Goal: Transaction & Acquisition: Purchase product/service

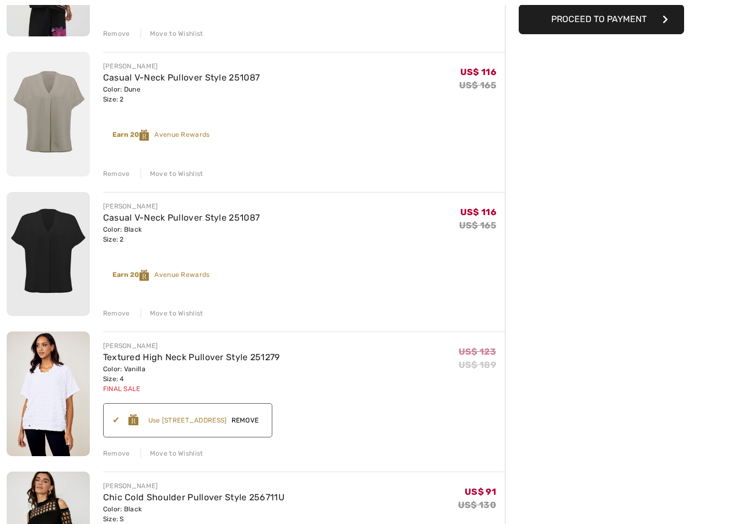
scroll to position [233, 0]
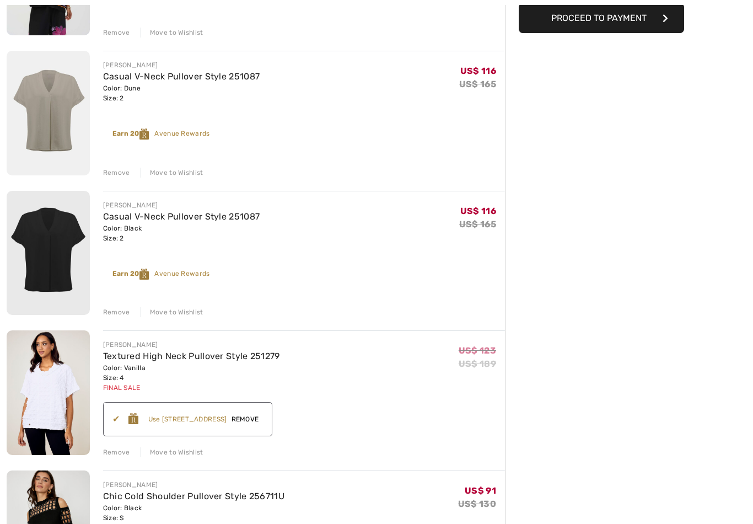
click at [117, 170] on div "Remove" at bounding box center [116, 173] width 27 height 10
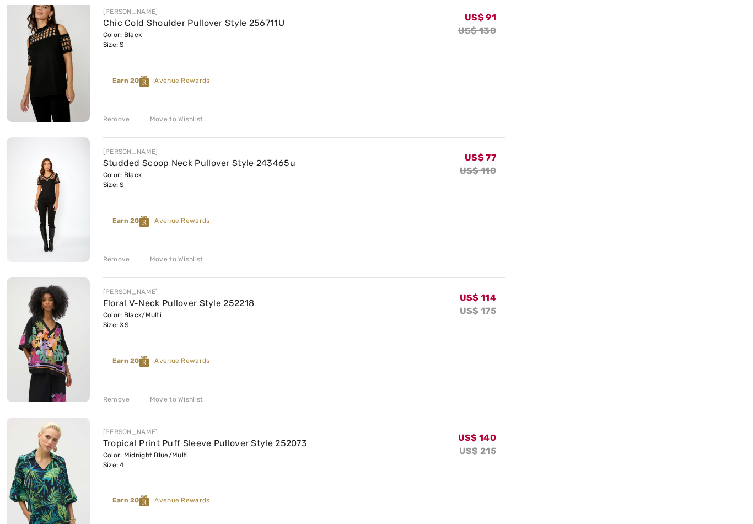
scroll to position [569, 0]
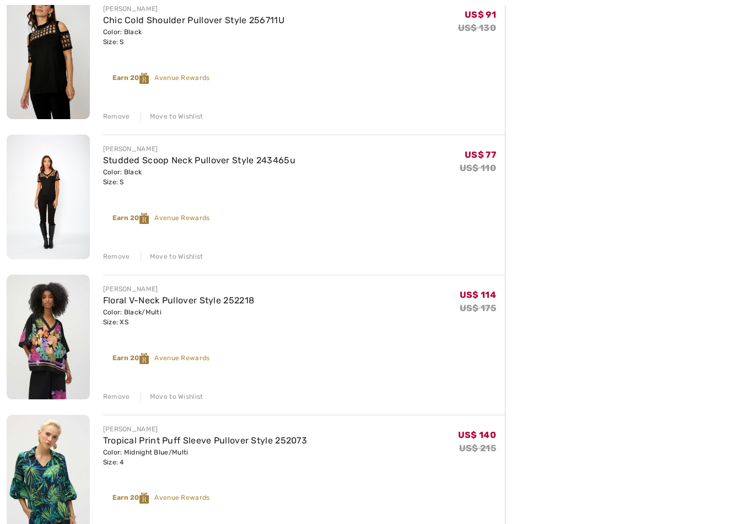
click at [122, 399] on div "Remove" at bounding box center [116, 397] width 27 height 10
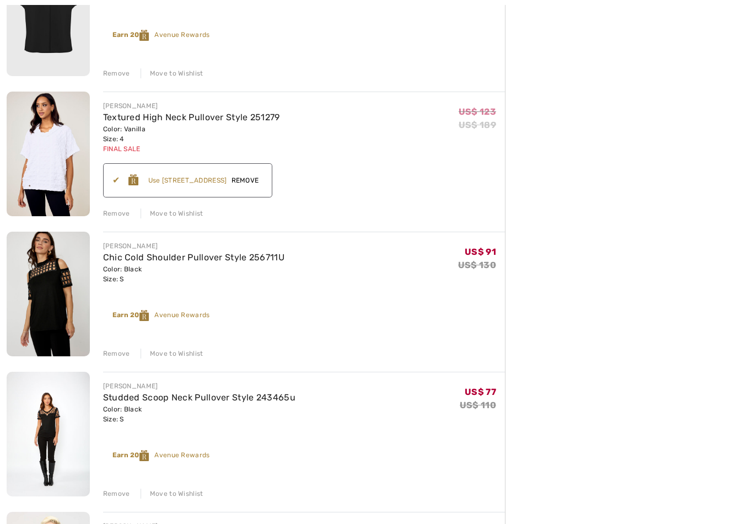
scroll to position [332, 0]
click at [124, 493] on div "Remove" at bounding box center [116, 493] width 27 height 10
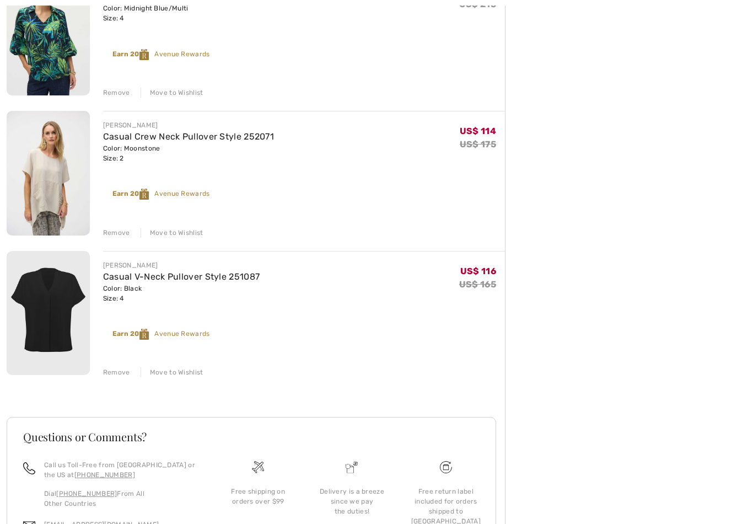
scroll to position [802, 0]
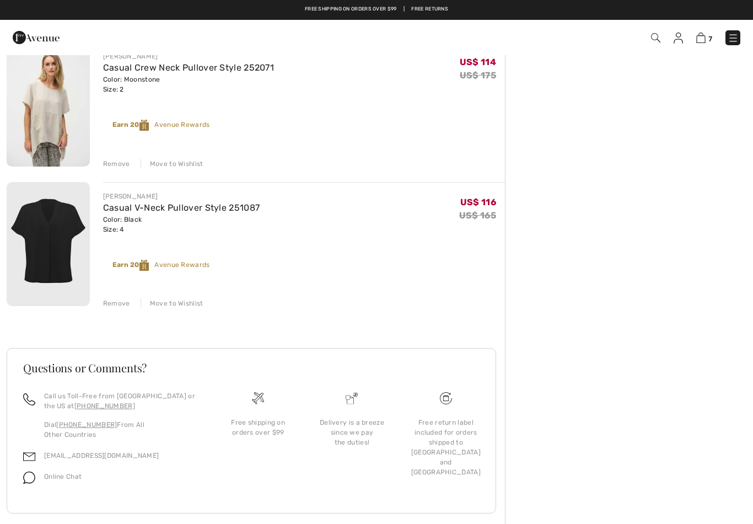
click at [121, 295] on div "JOSEPH RIBKOFF Casual V-Neck Pullover Style 251087 Color: Black Size: 4 Final S…" at bounding box center [304, 245] width 402 height 127
click at [115, 293] on div "JOSEPH RIBKOFF Casual V-Neck Pullover Style 251087 Color: Black Size: 4 Final S…" at bounding box center [304, 245] width 402 height 127
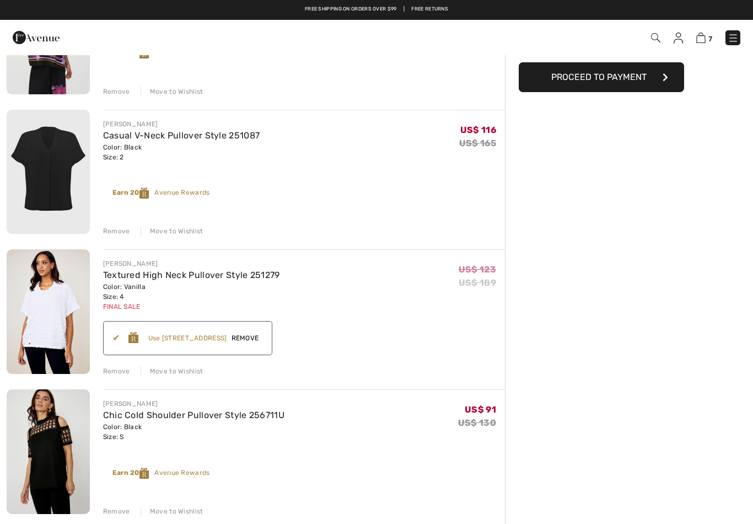
scroll to position [161, 0]
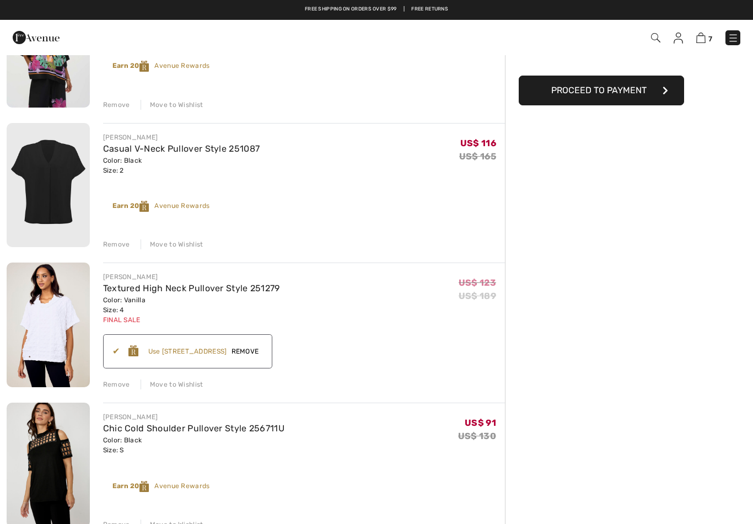
click at [115, 244] on div "Remove" at bounding box center [116, 244] width 27 height 10
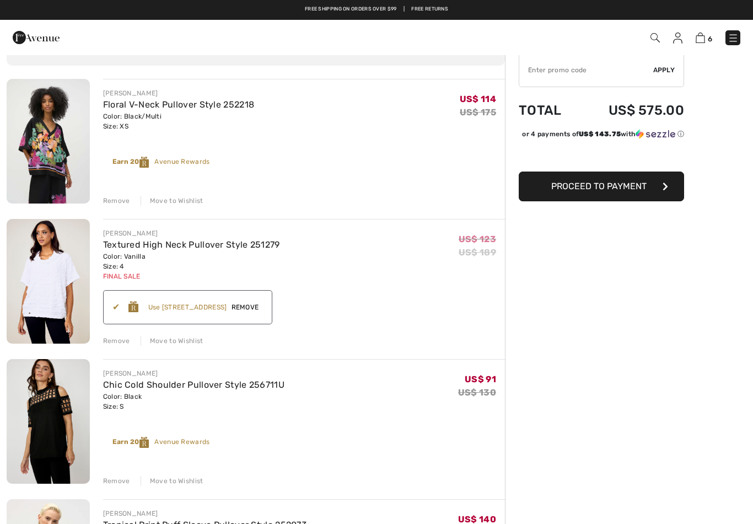
scroll to position [65, 0]
click at [112, 201] on div "Remove" at bounding box center [116, 201] width 27 height 10
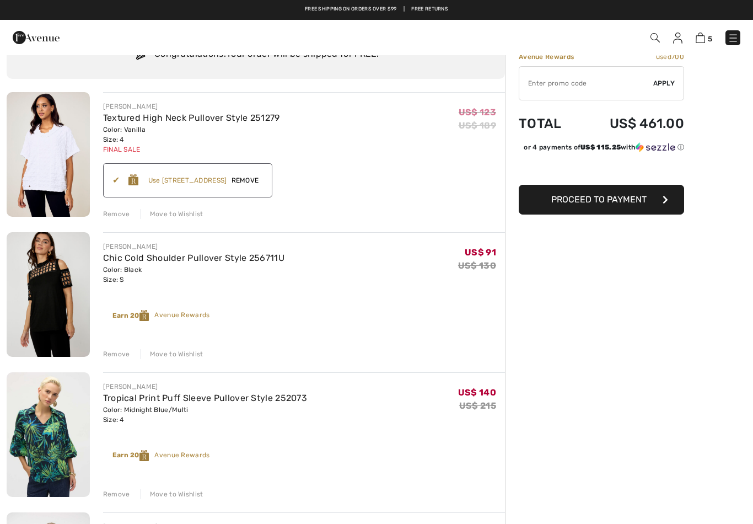
scroll to position [52, 0]
click at [141, 121] on link "Textured High Neck Pullover Style 251279" at bounding box center [191, 118] width 177 height 10
click at [145, 121] on link "Textured High Neck Pullover Style 251279" at bounding box center [191, 118] width 177 height 10
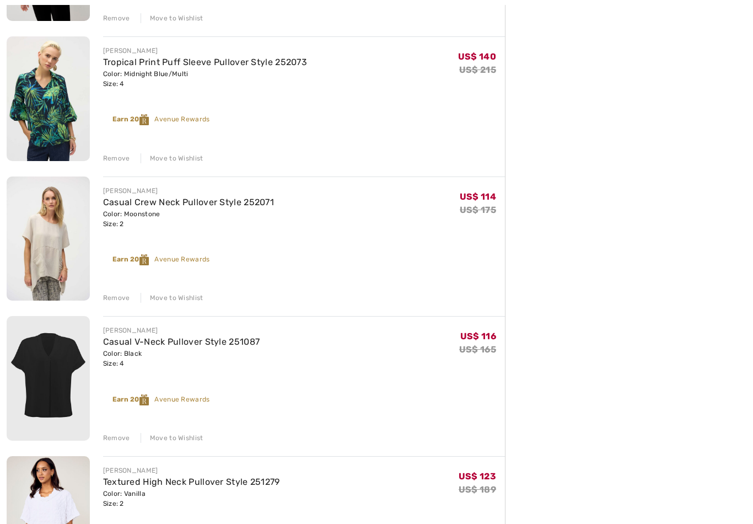
scroll to position [389, 0]
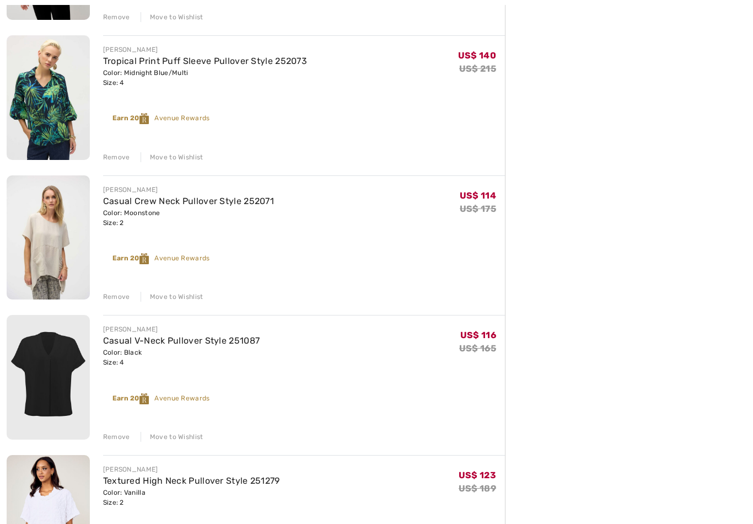
click at [115, 156] on div "Remove" at bounding box center [116, 158] width 27 height 10
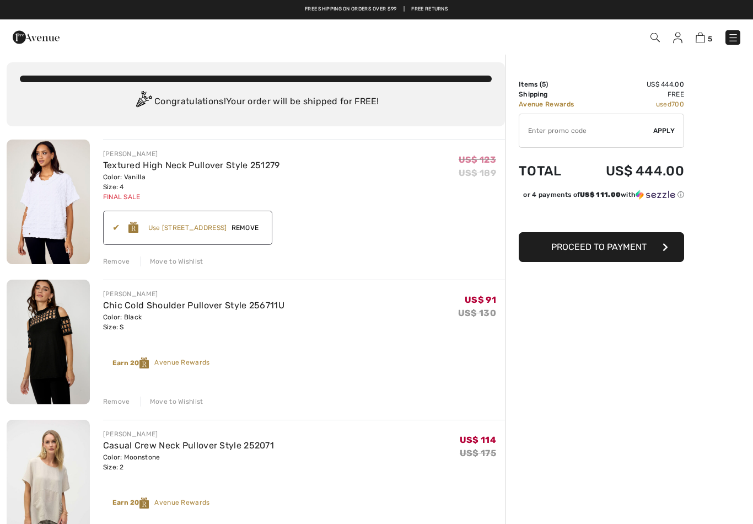
scroll to position [3, 0]
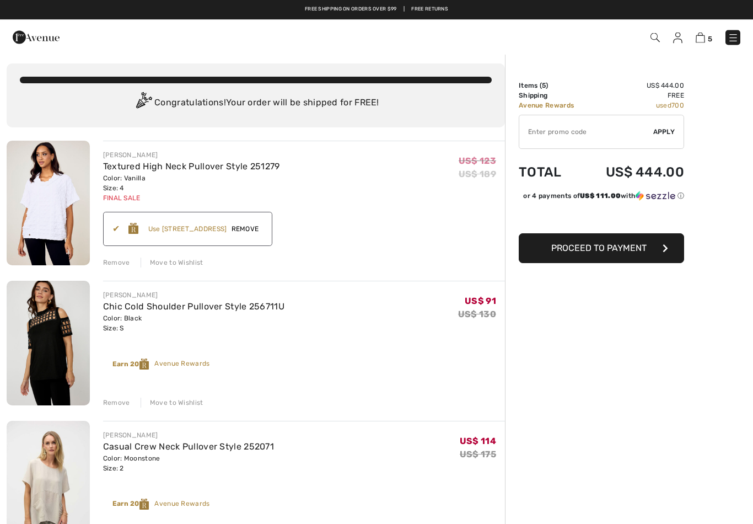
click at [120, 261] on div "Remove" at bounding box center [116, 263] width 27 height 10
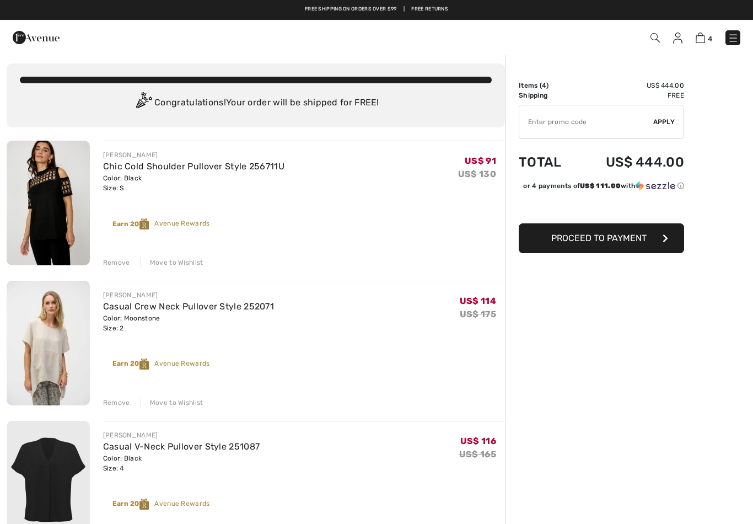
click at [562, 117] on input "TEXT" at bounding box center [586, 121] width 134 height 33
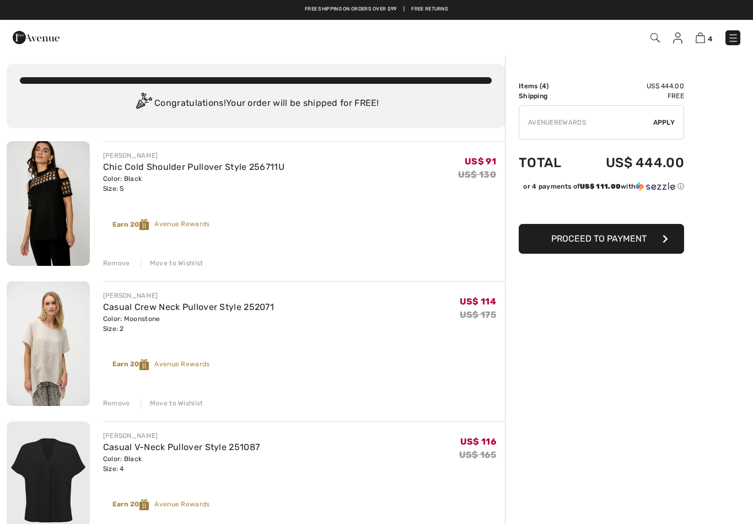
click at [662, 126] on span "Apply" at bounding box center [664, 122] width 22 height 10
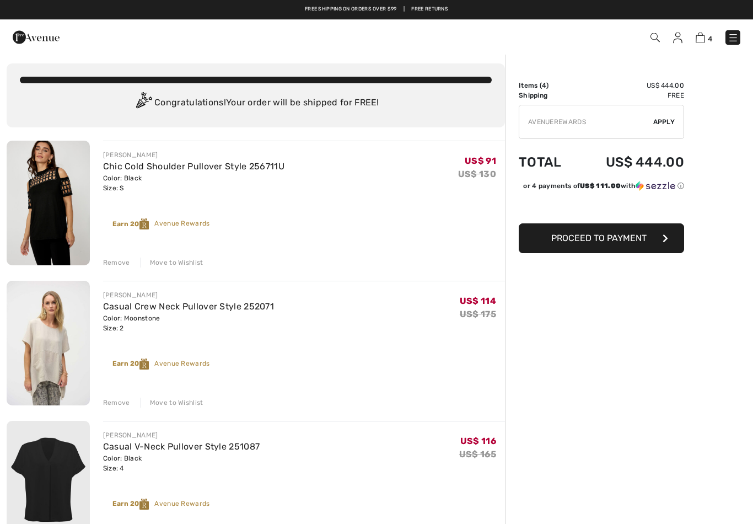
scroll to position [4, 0]
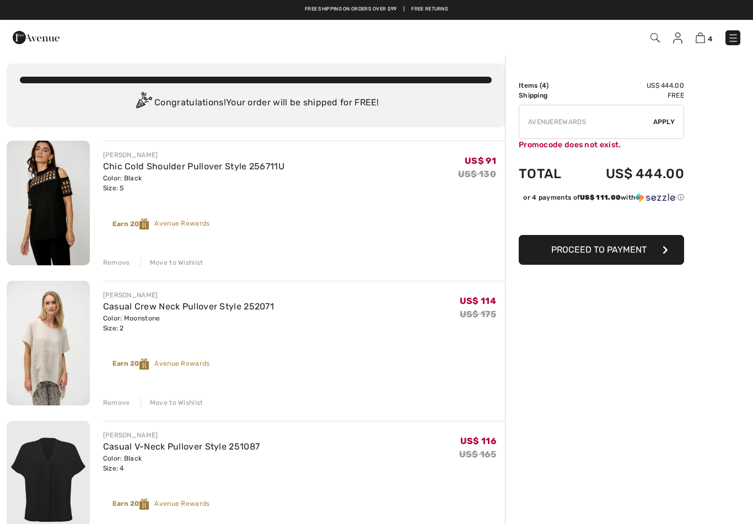
click at [608, 121] on input "TEXT" at bounding box center [586, 121] width 134 height 33
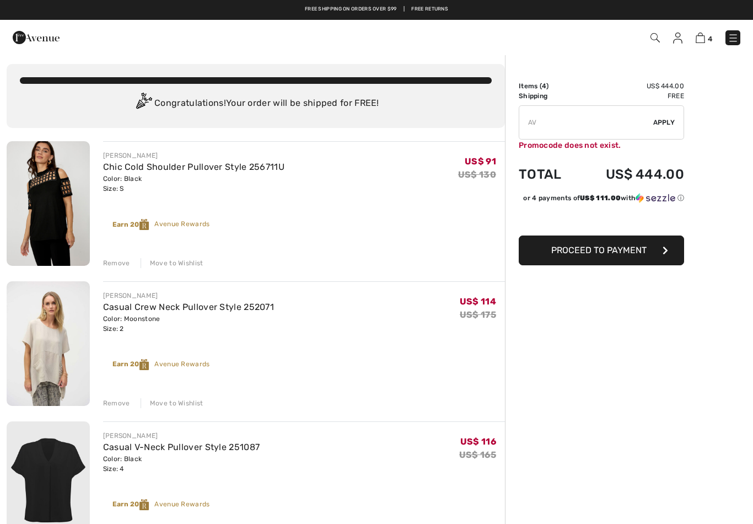
type input "A"
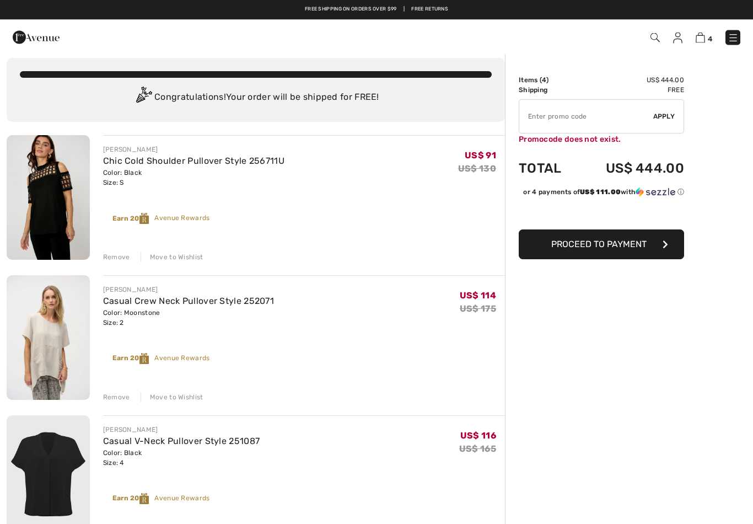
scroll to position [0, 0]
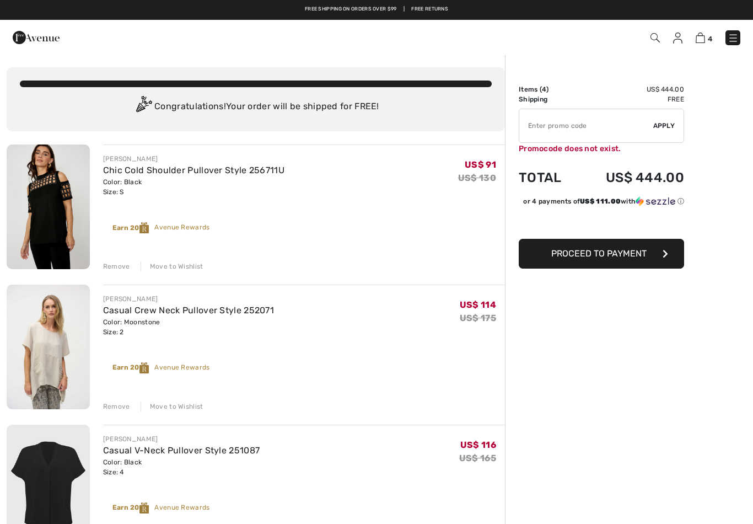
click at [737, 41] on img at bounding box center [732, 38] width 11 height 11
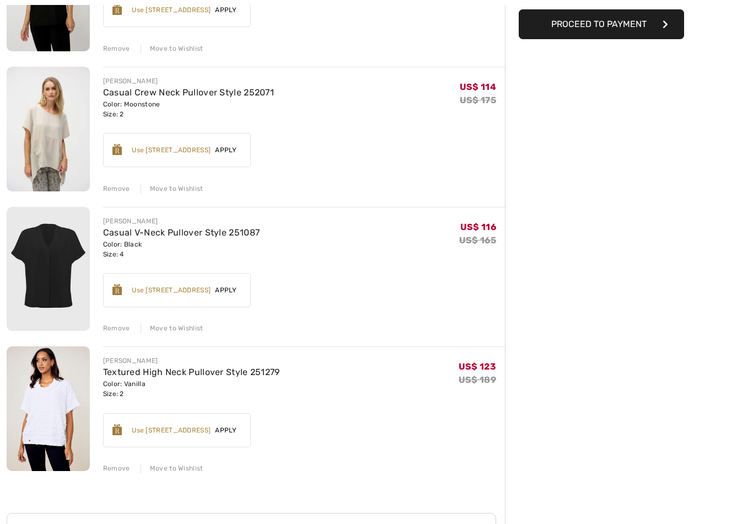
scroll to position [218, 0]
click at [229, 429] on span "Apply" at bounding box center [226, 430] width 31 height 10
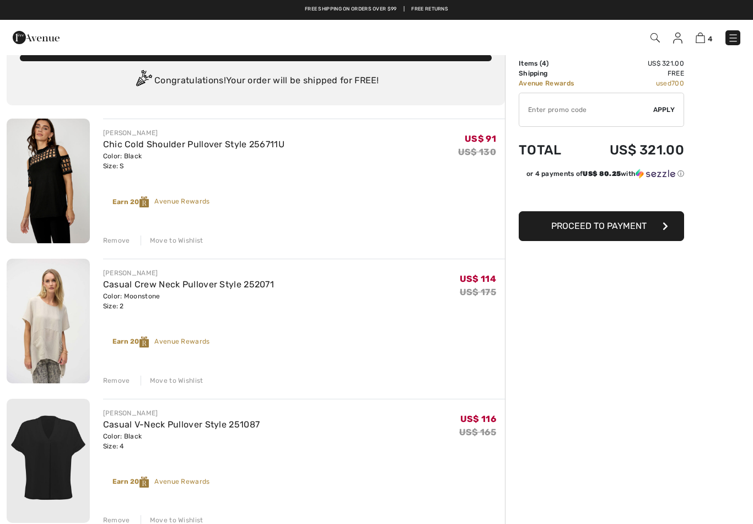
scroll to position [25, 0]
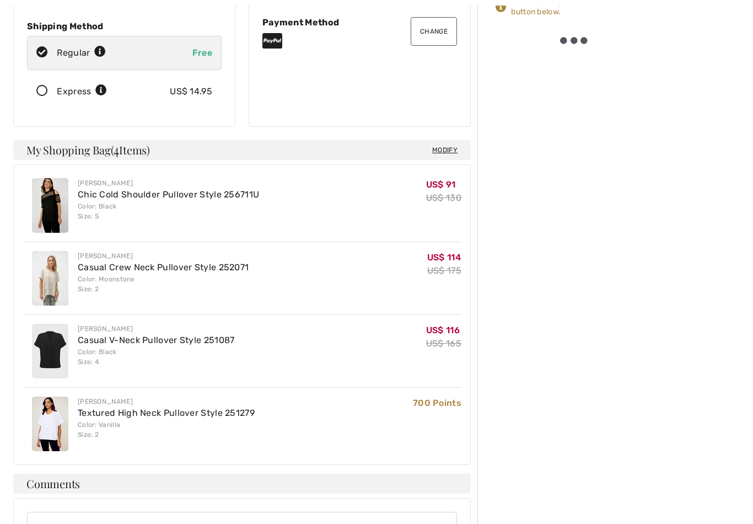
scroll to position [244, 0]
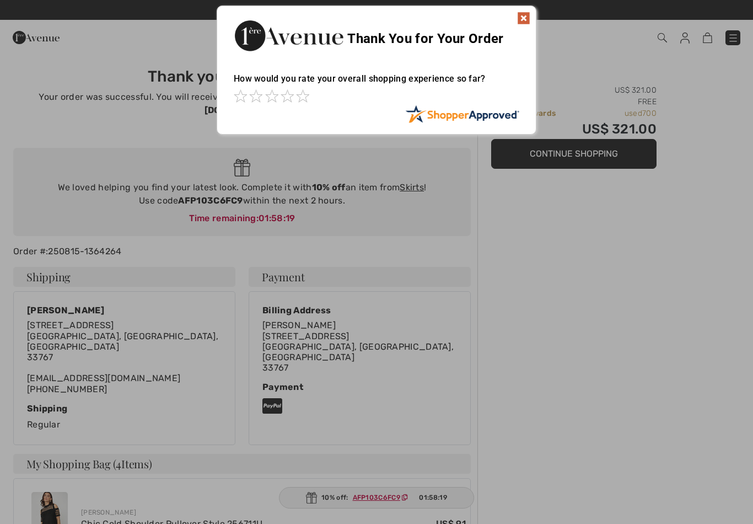
click at [525, 16] on img at bounding box center [523, 18] width 13 height 13
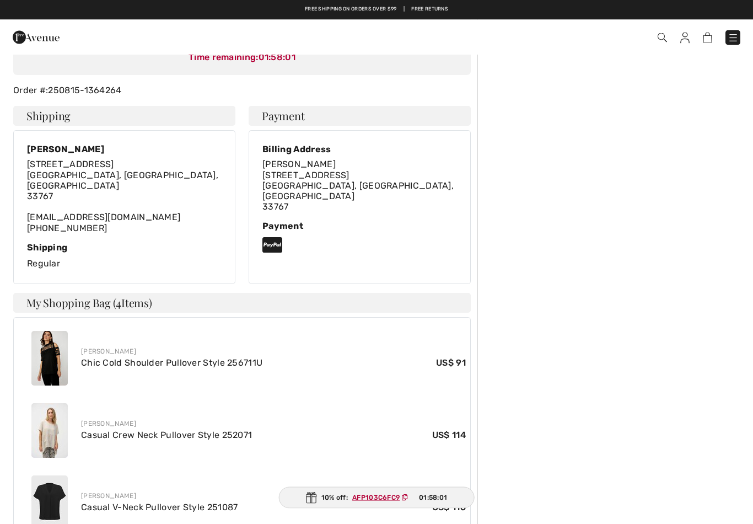
scroll to position [161, 0]
